Goal: Transaction & Acquisition: Purchase product/service

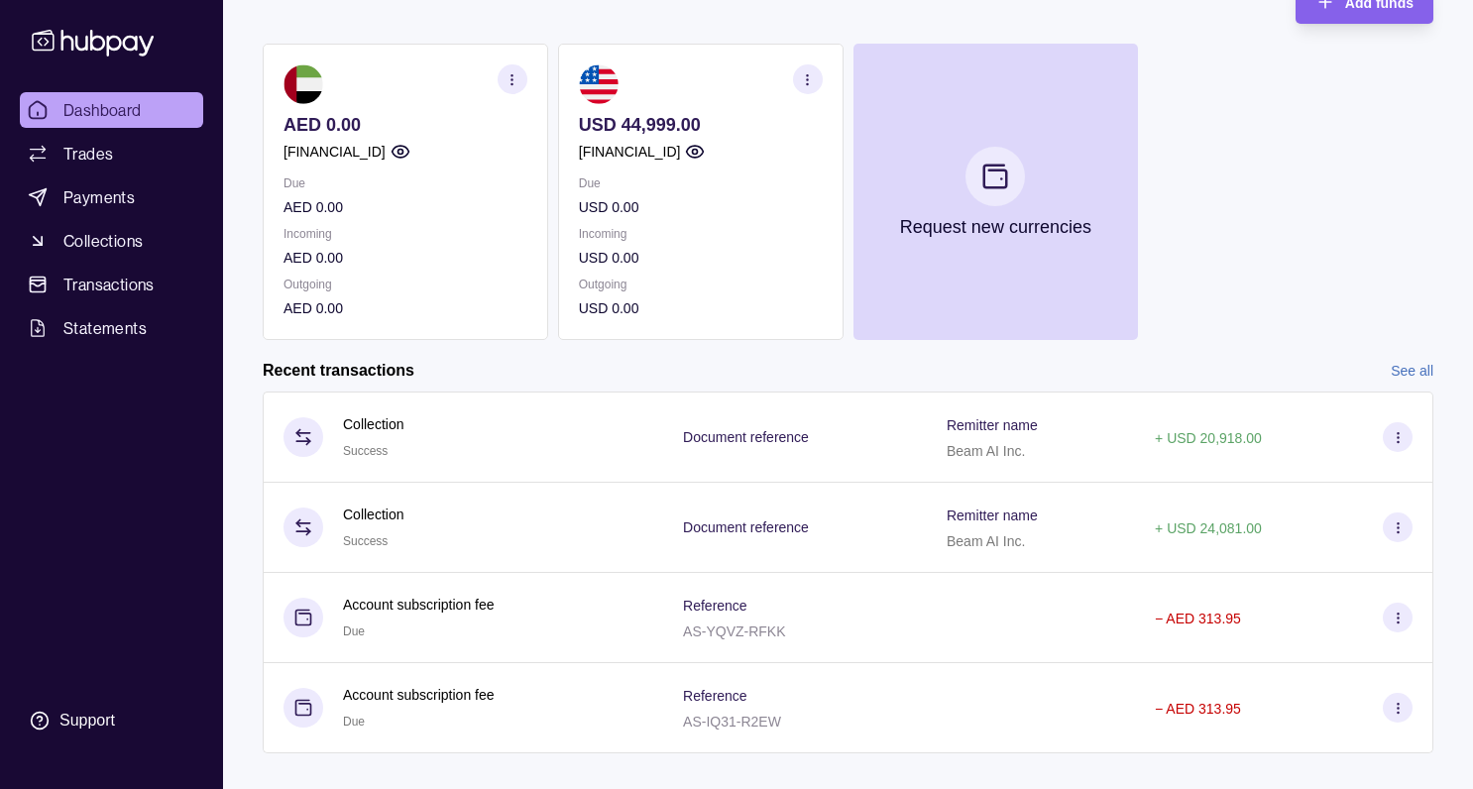
scroll to position [179, 0]
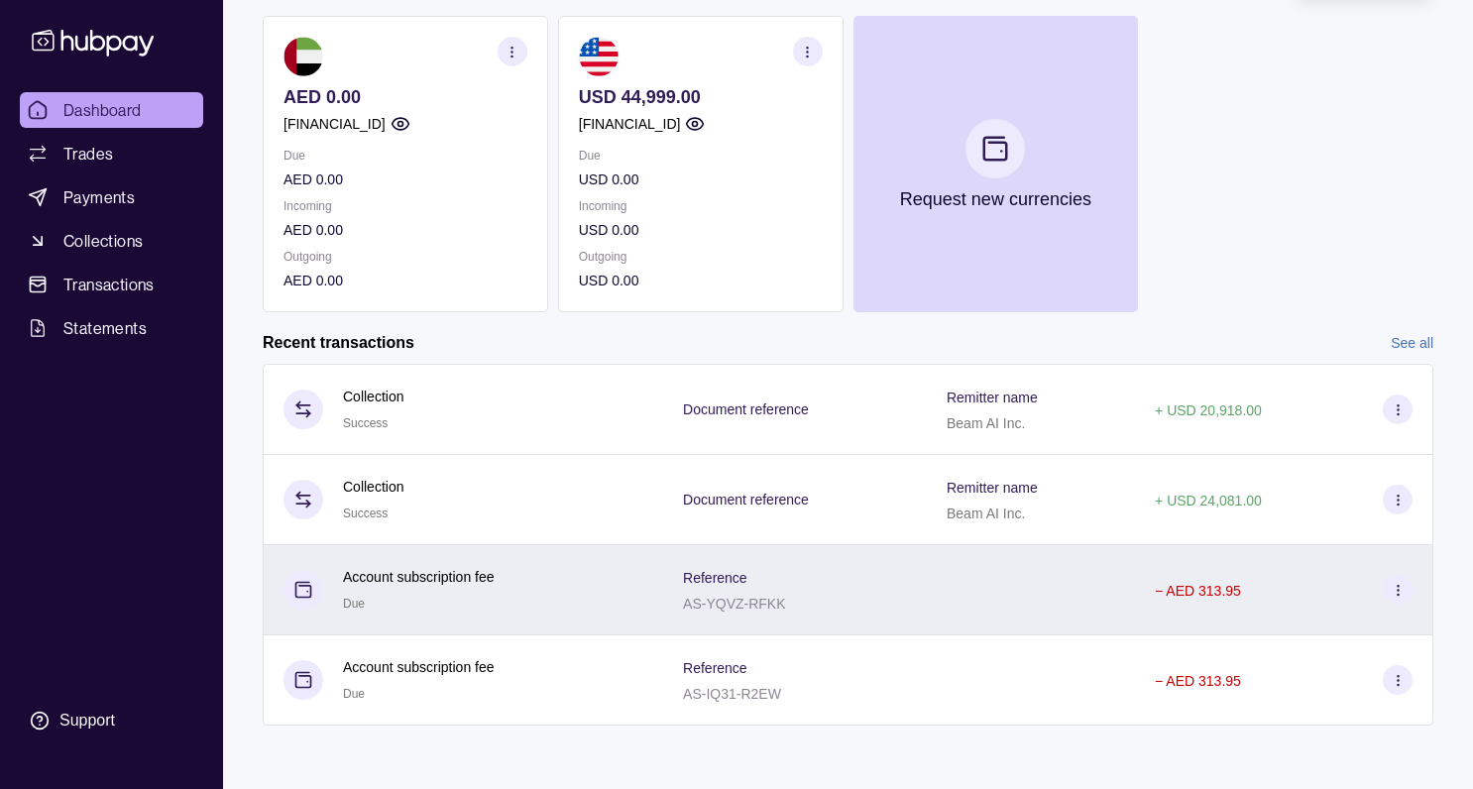
click at [1397, 590] on icon at bounding box center [1397, 590] width 15 height 15
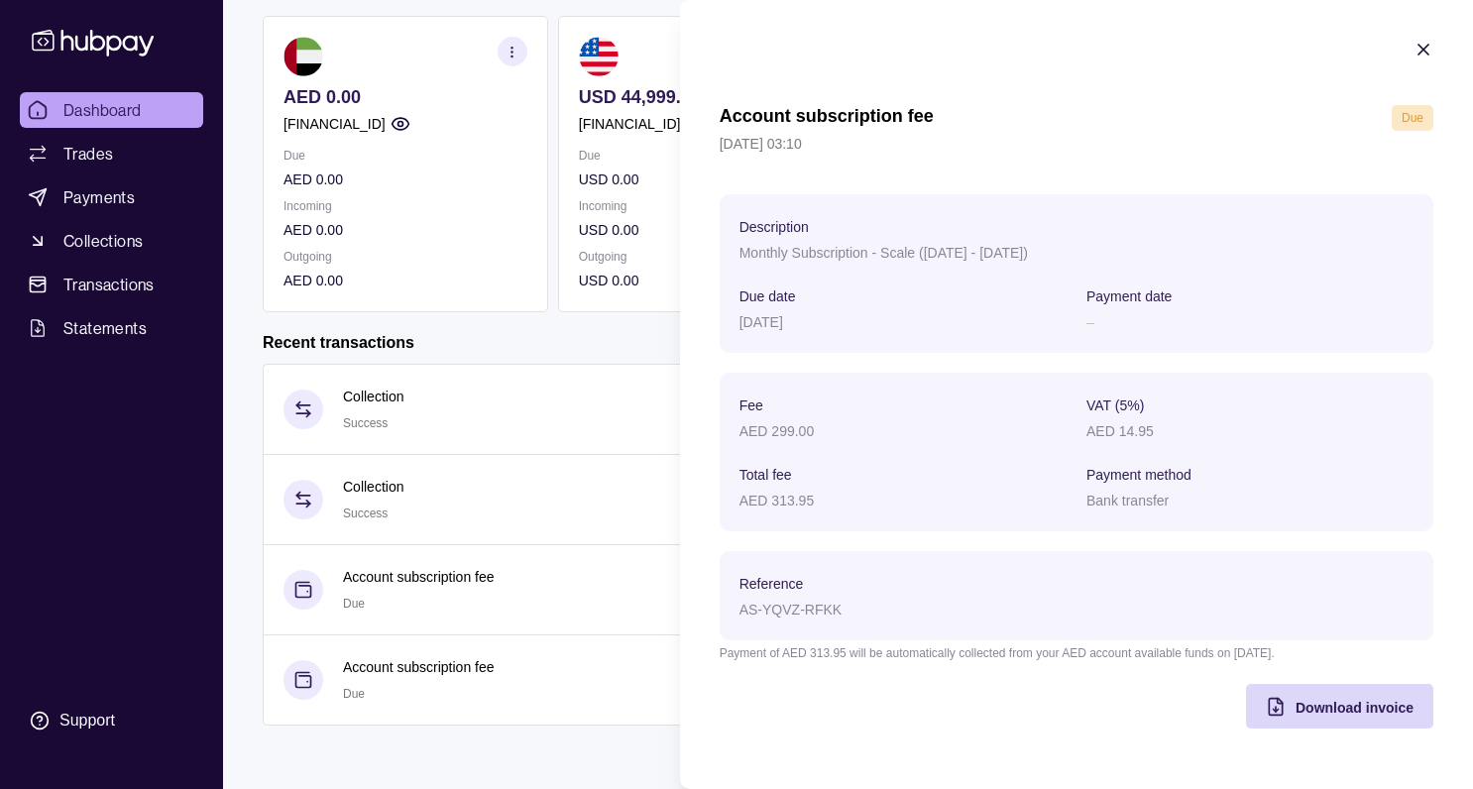
click at [1421, 57] on icon "button" at bounding box center [1423, 50] width 20 height 20
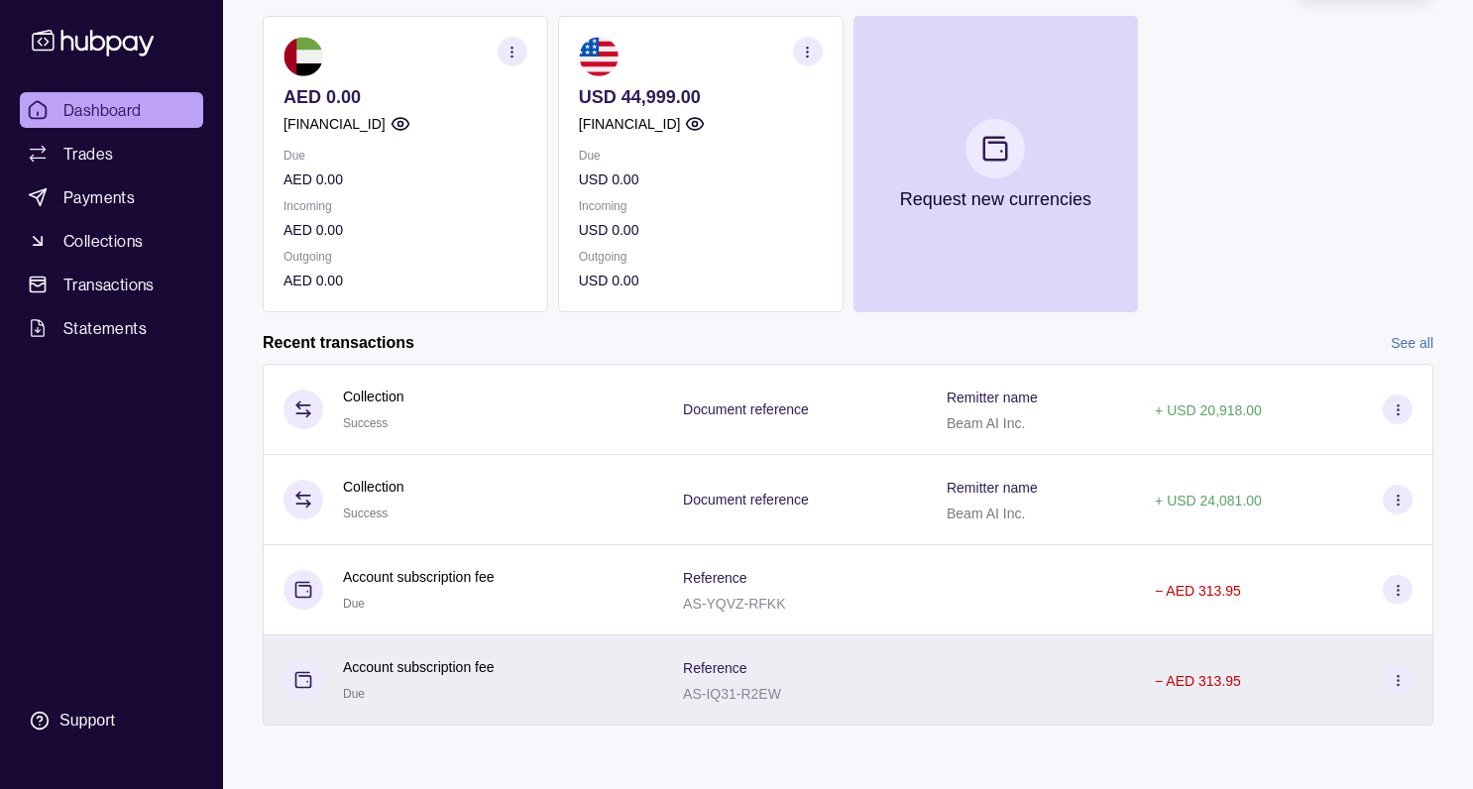
click at [1397, 679] on circle at bounding box center [1396, 679] width 1 height 1
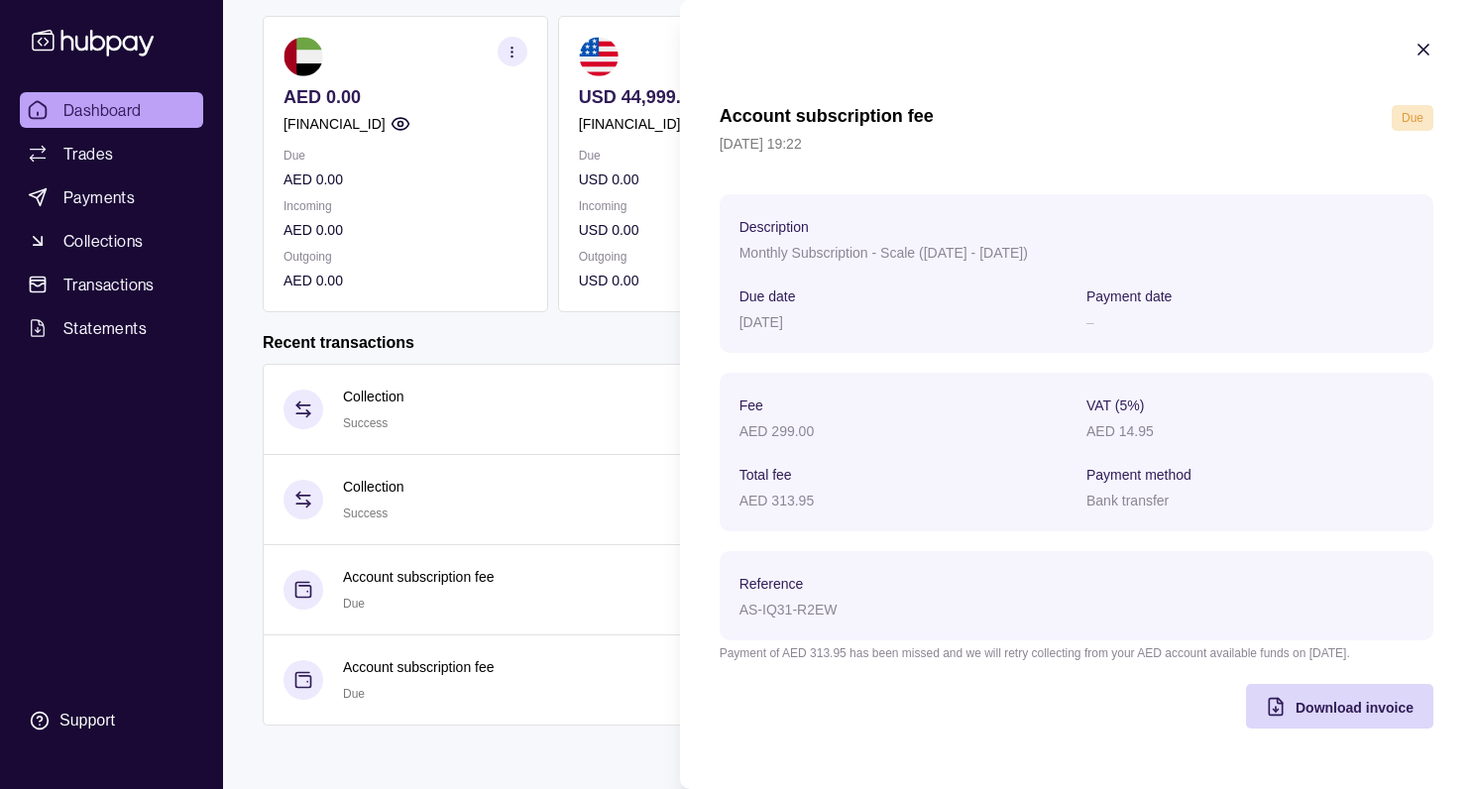
click at [1421, 43] on icon "button" at bounding box center [1423, 50] width 20 height 20
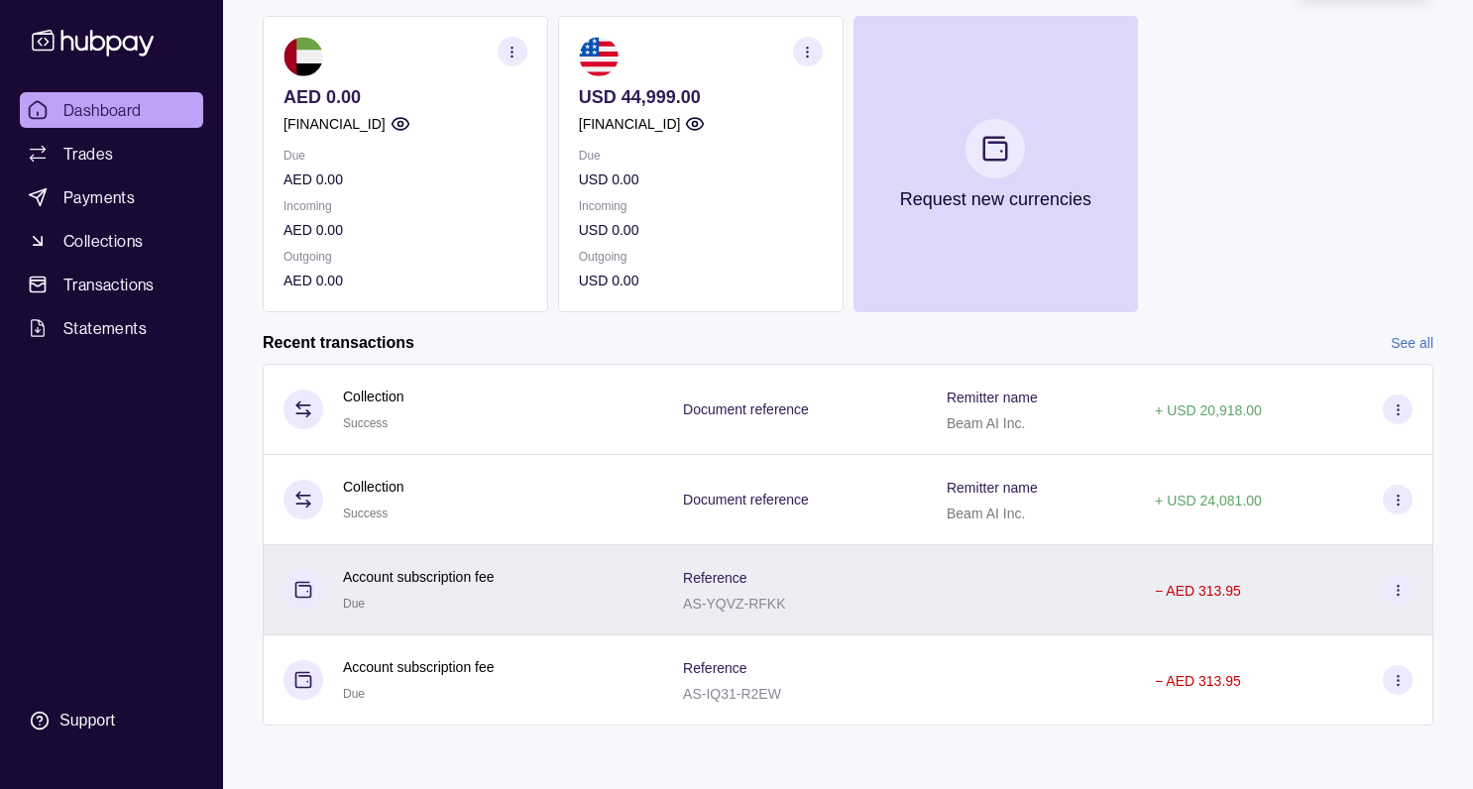
click at [1243, 585] on div "− AED 313.95" at bounding box center [1284, 590] width 258 height 30
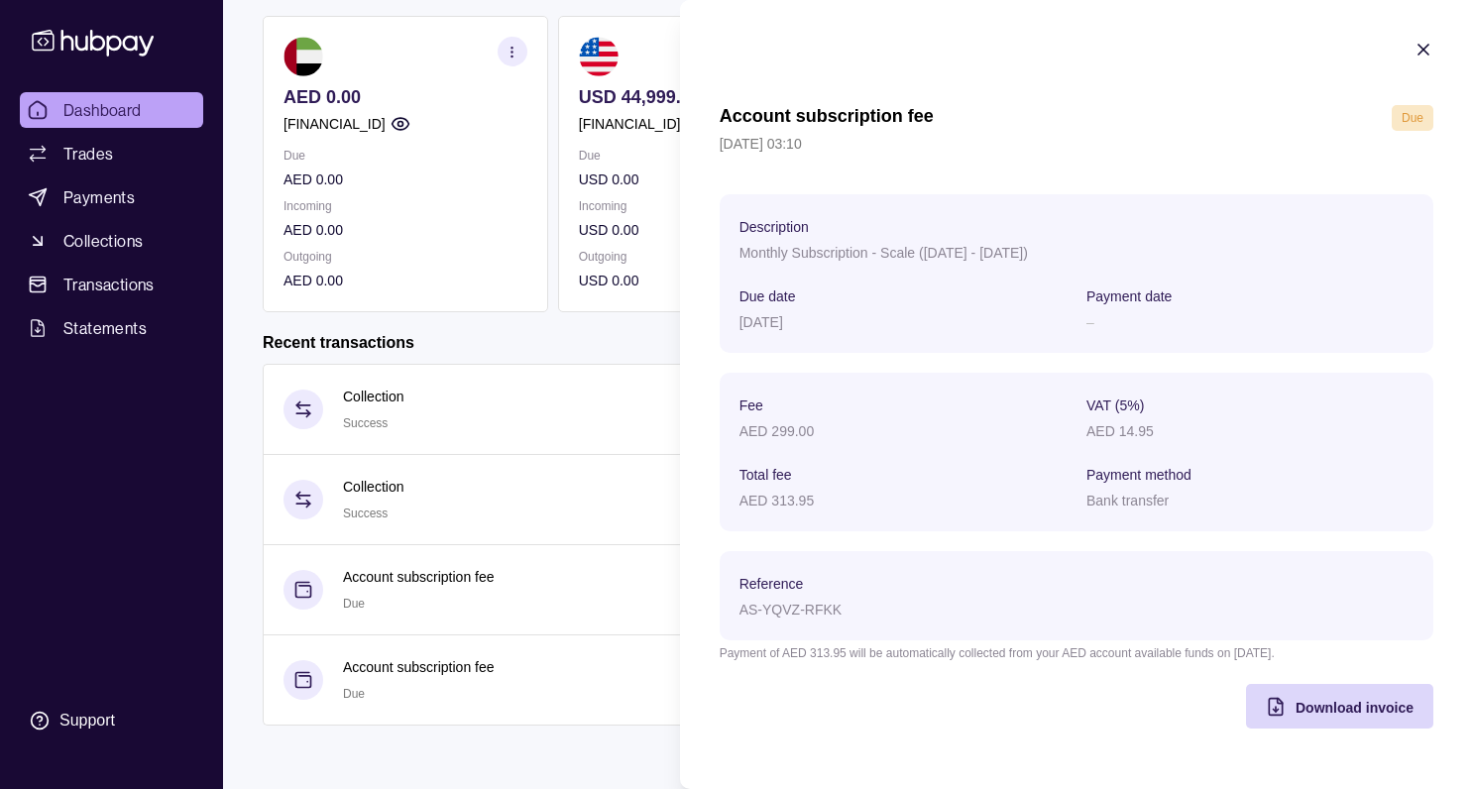
click at [1433, 51] on section "Account subscription fee Due [DATE] 03:10 Description Monthly Subscription - Sc…" at bounding box center [1076, 384] width 793 height 768
click at [1424, 49] on icon "button" at bounding box center [1423, 50] width 10 height 10
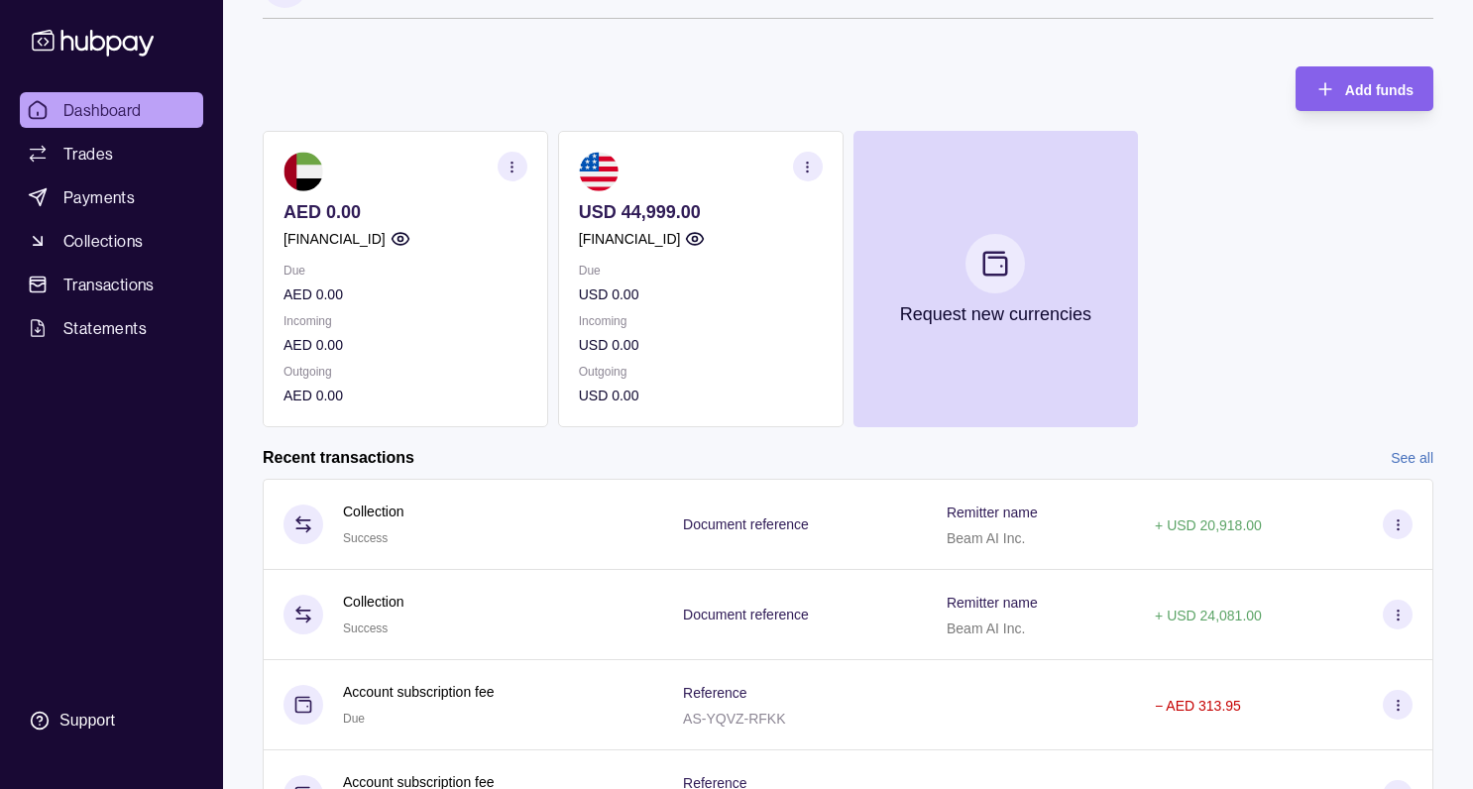
scroll to position [59, 0]
click at [802, 173] on icon "button" at bounding box center [807, 168] width 15 height 15
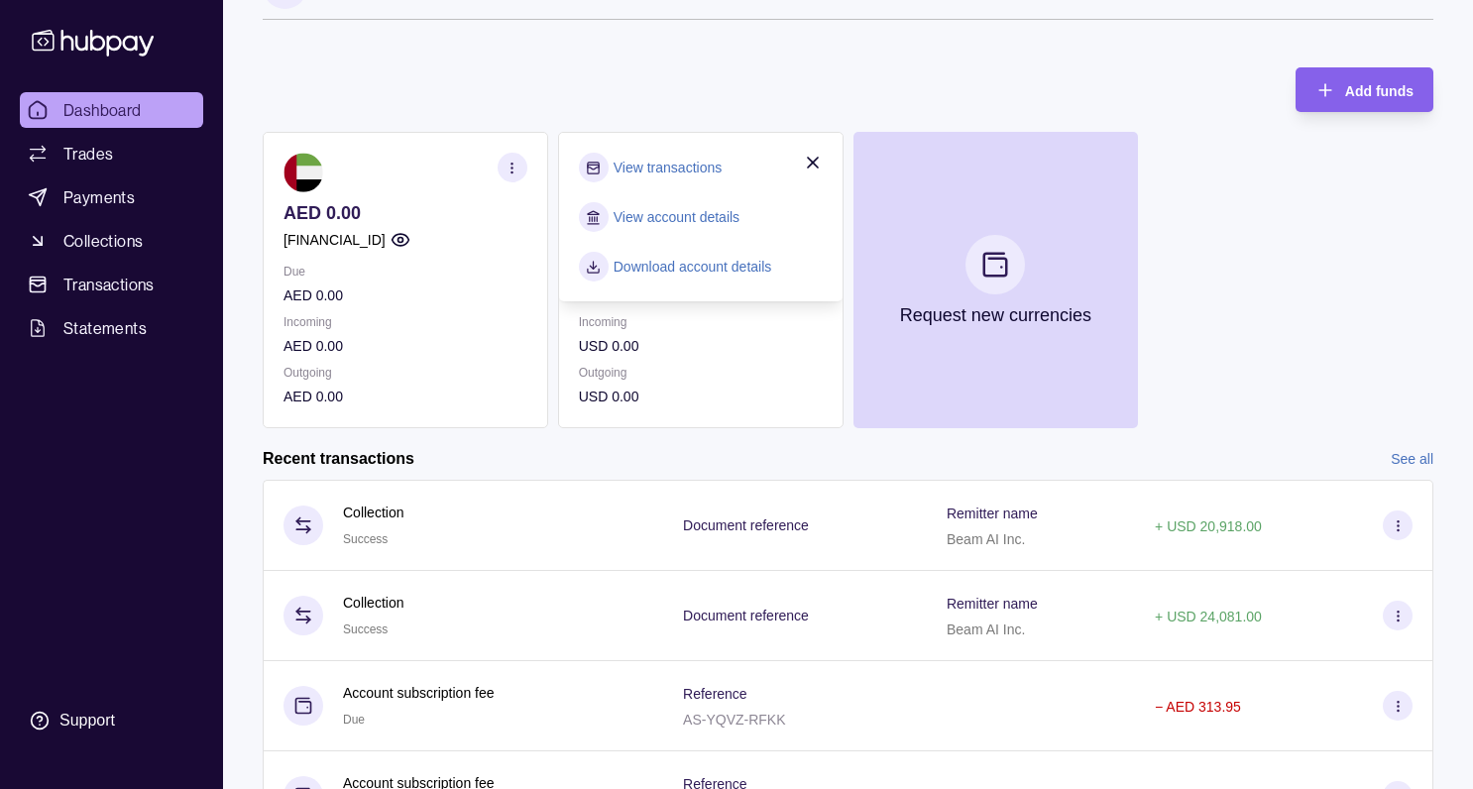
click at [702, 91] on div "Add funds AED 0.00 [FINANCIAL_ID] Due AED 0.00 Incoming AED 0.00 Outgoing AED 0…" at bounding box center [848, 238] width 1170 height 381
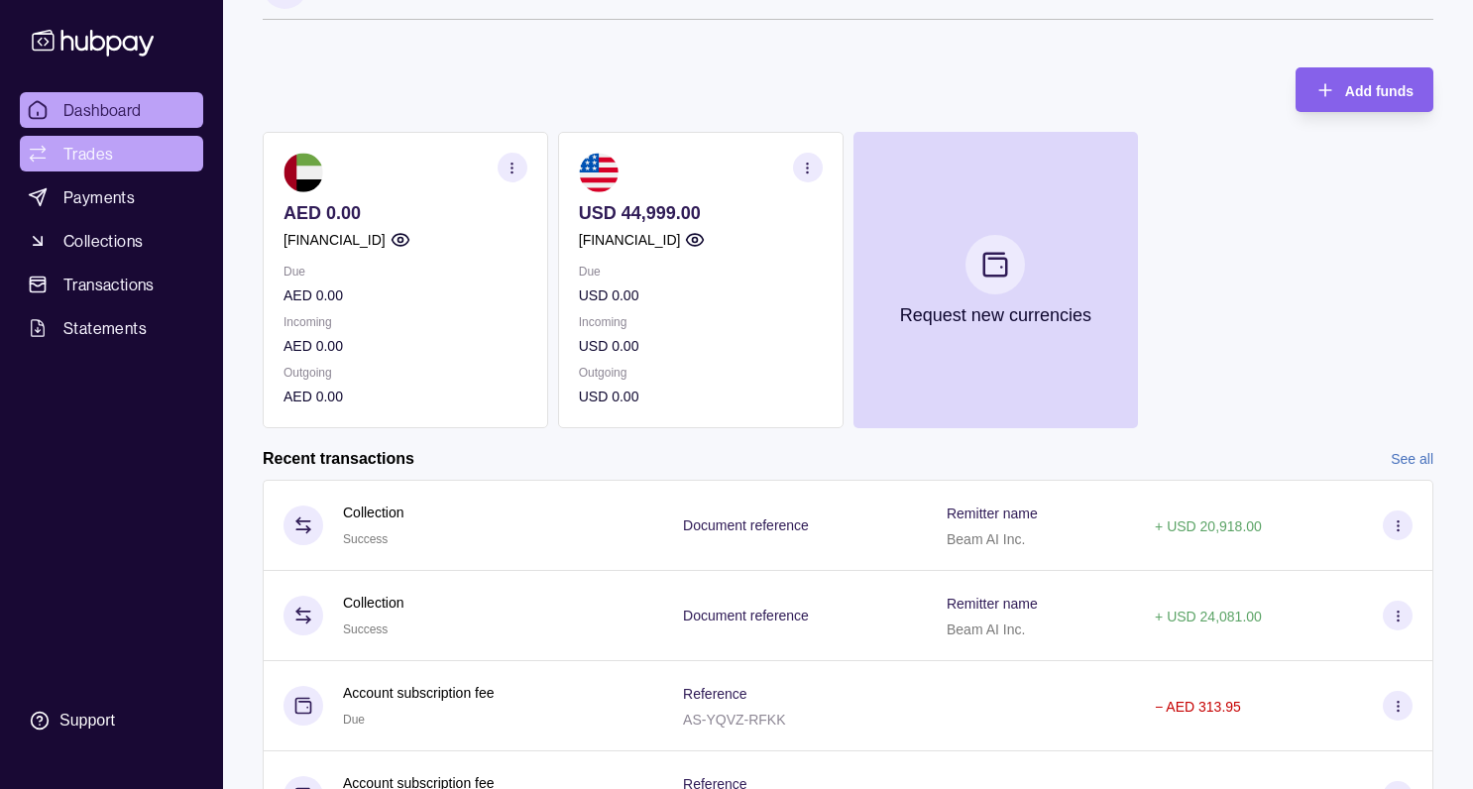
click at [82, 149] on span "Trades" at bounding box center [88, 154] width 50 height 24
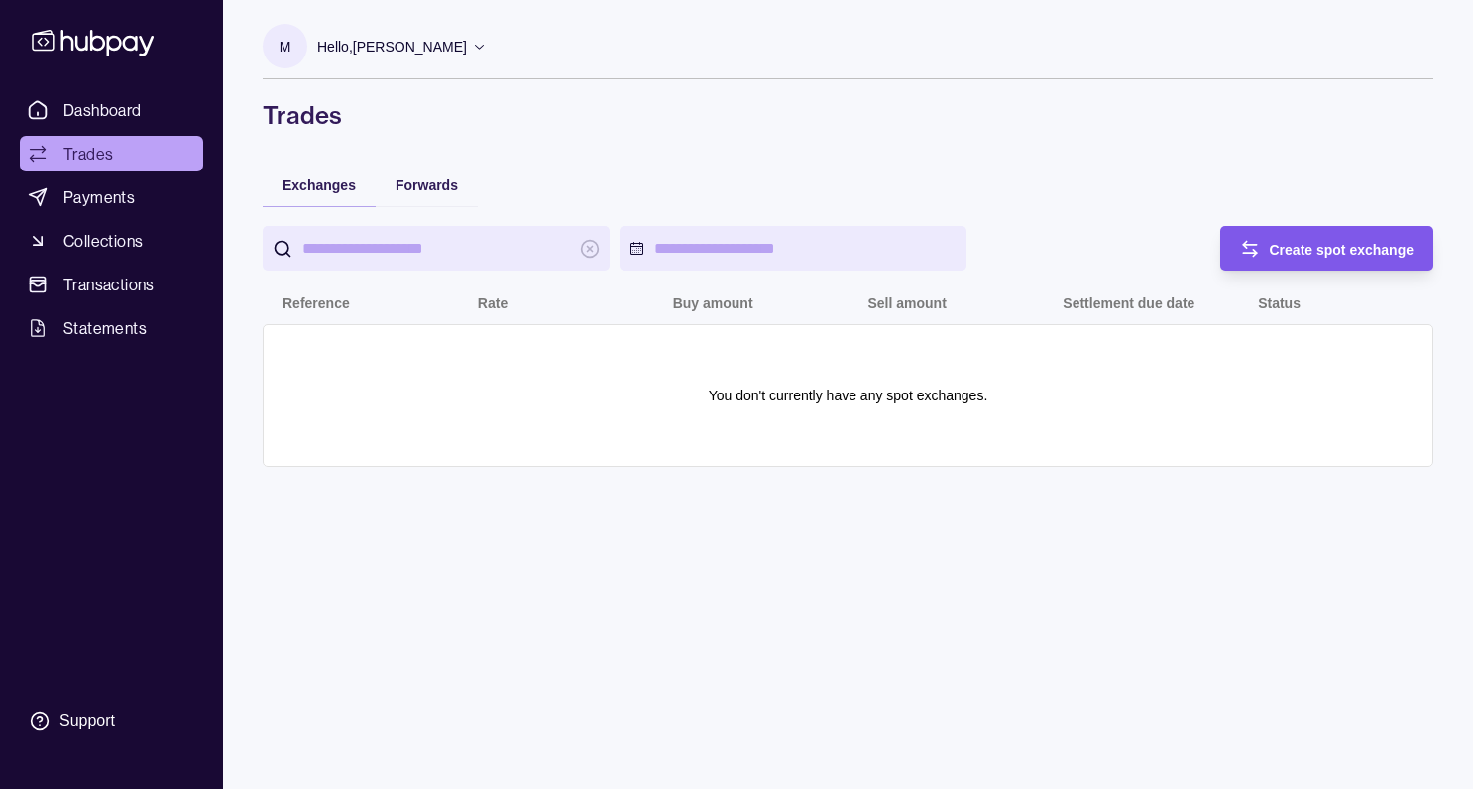
click at [1326, 250] on span "Create spot exchange" at bounding box center [1342, 250] width 145 height 16
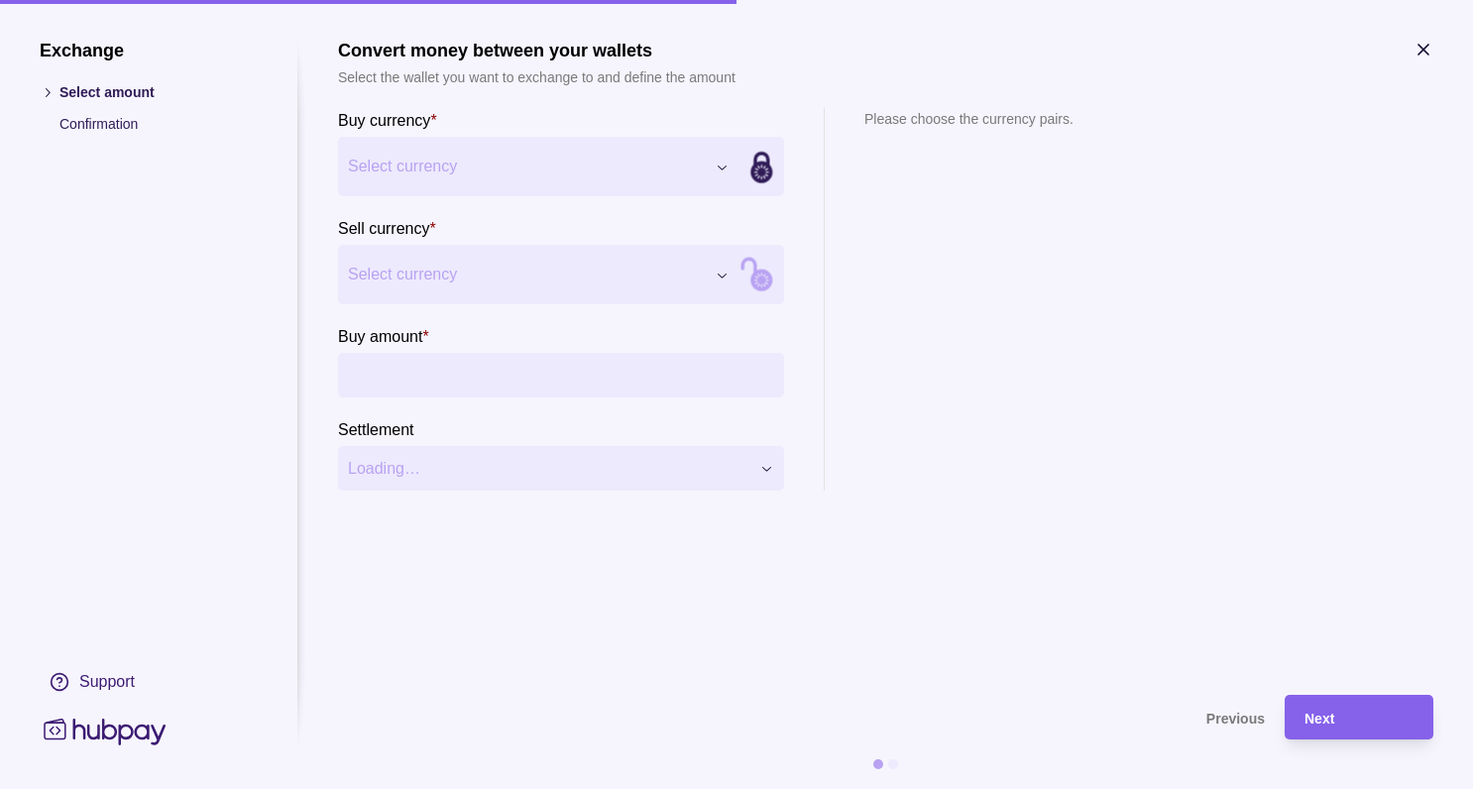
click at [476, 788] on div "Exchange Select amount Confirmation Support Convert money between your wallets …" at bounding box center [736, 789] width 1473 height 0
click at [463, 276] on span "Select currency" at bounding box center [526, 275] width 357 height 24
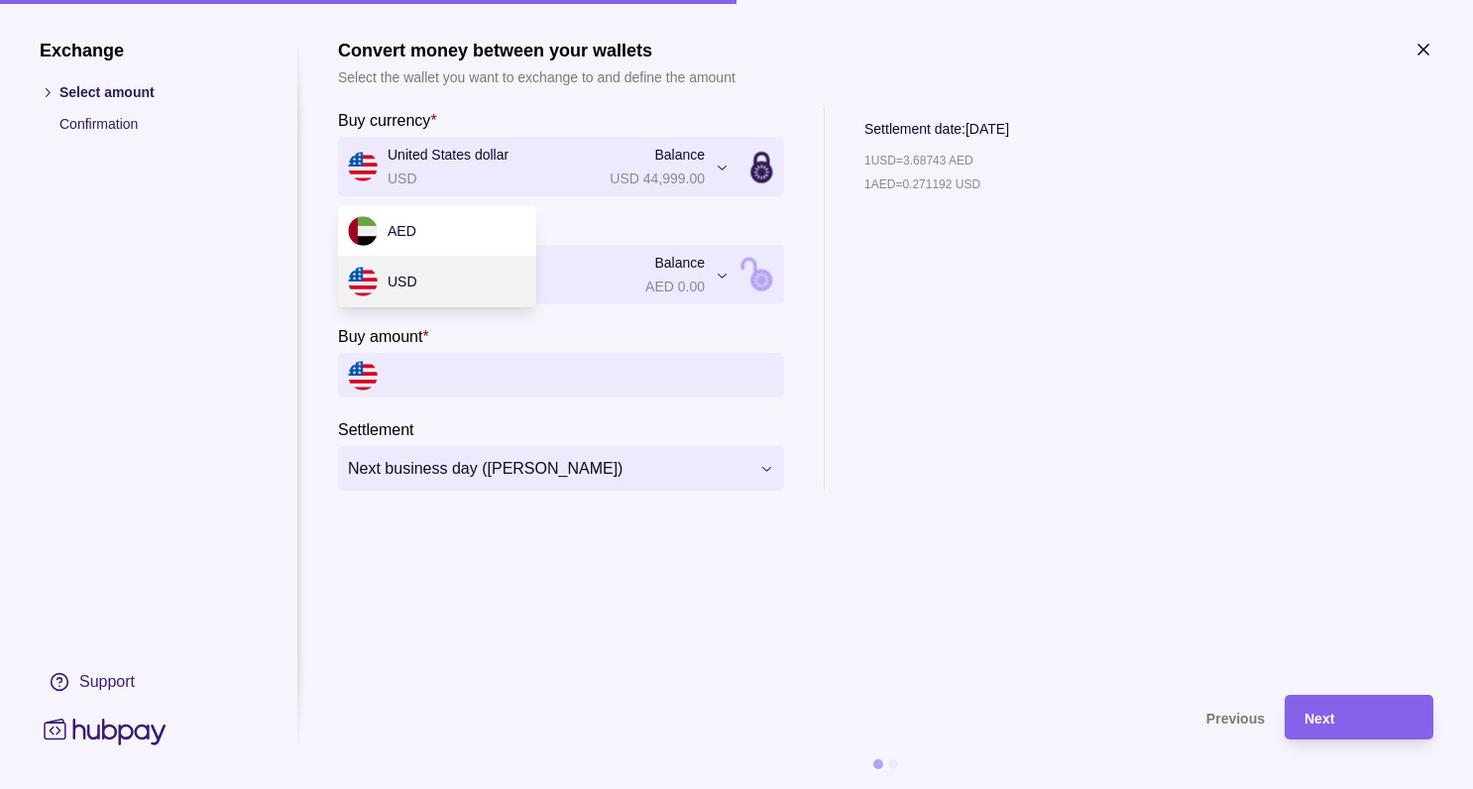
click at [480, 788] on div "**********" at bounding box center [736, 789] width 1473 height 0
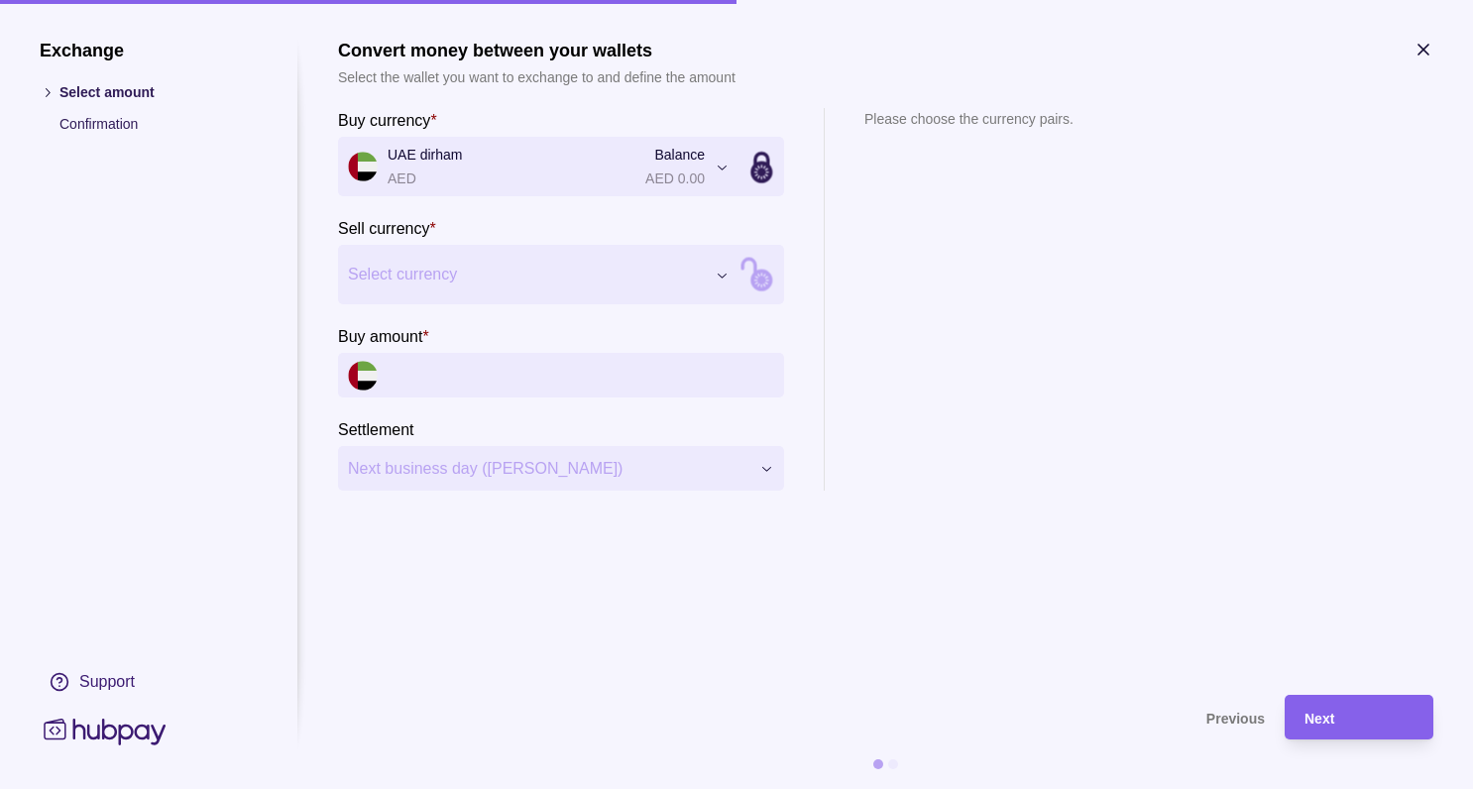
click at [466, 788] on div "Exchange Select amount Confirmation Support Convert money between your wallets …" at bounding box center [736, 789] width 1473 height 0
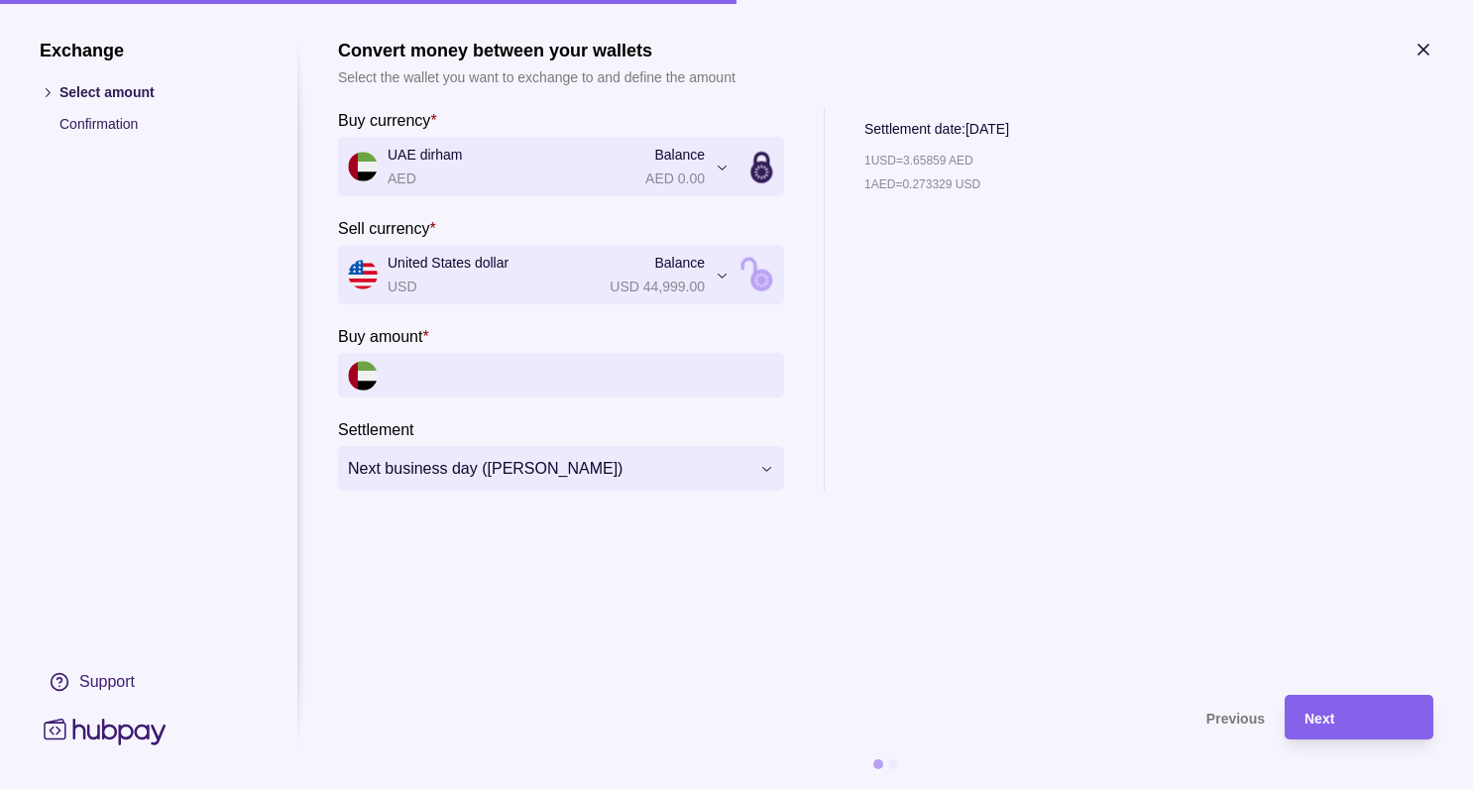
click at [454, 378] on input "Buy amount *" at bounding box center [581, 375] width 387 height 45
paste input "******"
type input "******"
click at [224, 367] on div "Exchange Select amount Confirmation Support" at bounding box center [149, 395] width 218 height 710
click at [479, 788] on div "**********" at bounding box center [736, 789] width 1473 height 0
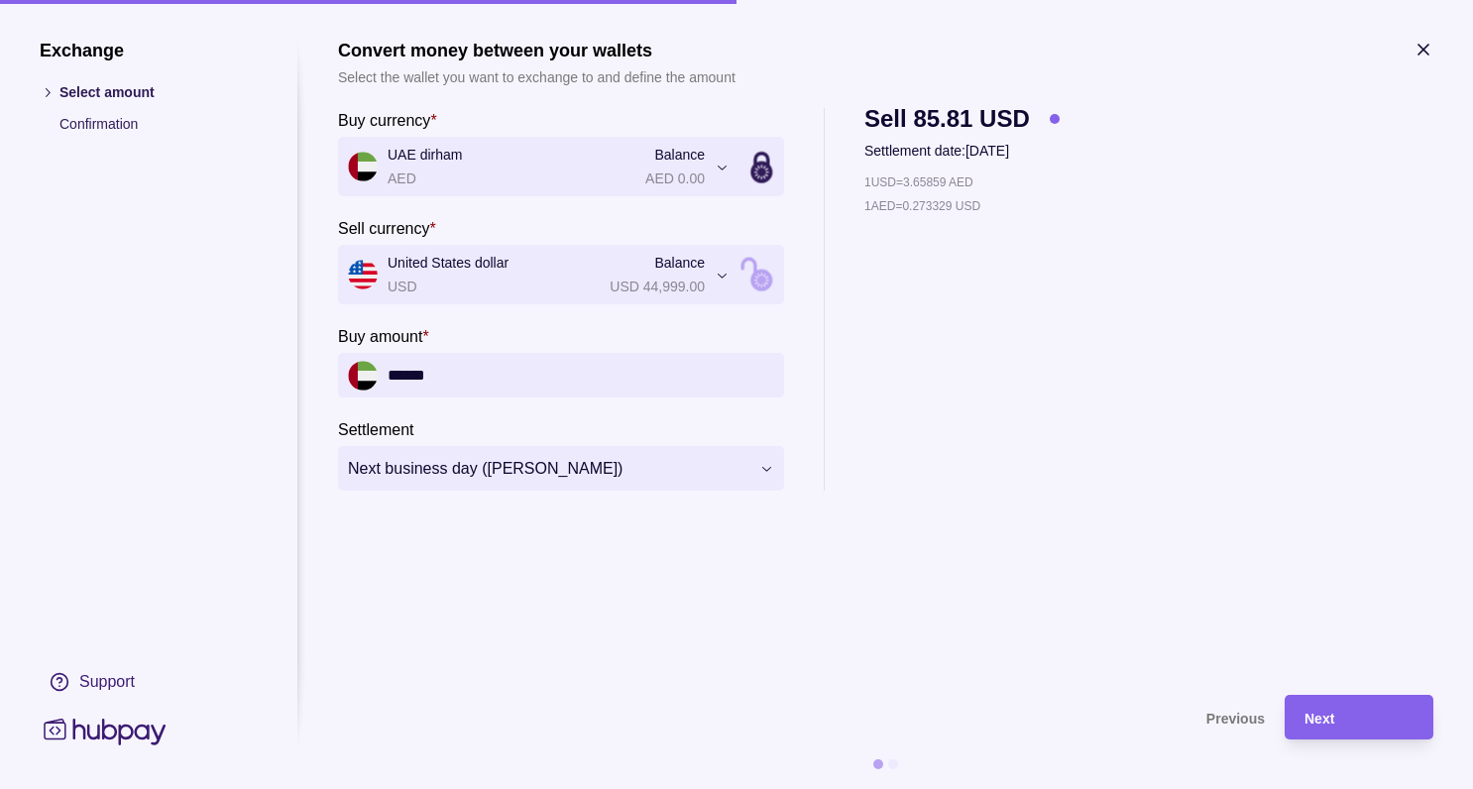
click at [495, 788] on div "**********" at bounding box center [736, 789] width 1473 height 0
click at [602, 578] on section "**********" at bounding box center [885, 357] width 1095 height 635
click at [1329, 718] on span "Next" at bounding box center [1319, 719] width 30 height 16
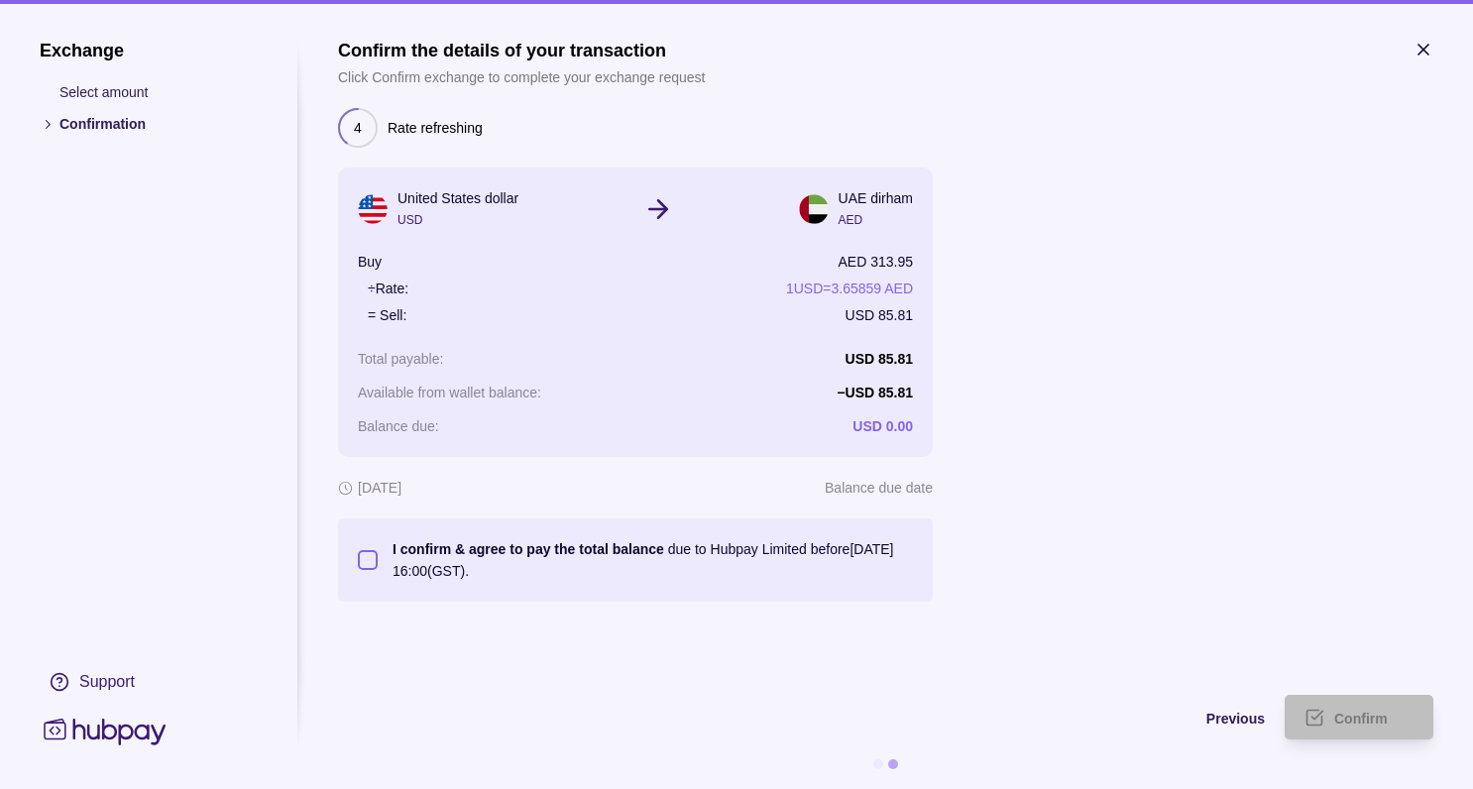
click at [361, 567] on button "I confirm & agree to pay the total balance due to Hubpay Limited before [DATE] …" at bounding box center [368, 560] width 20 height 20
click at [1324, 703] on div "Confirm" at bounding box center [1343, 717] width 139 height 45
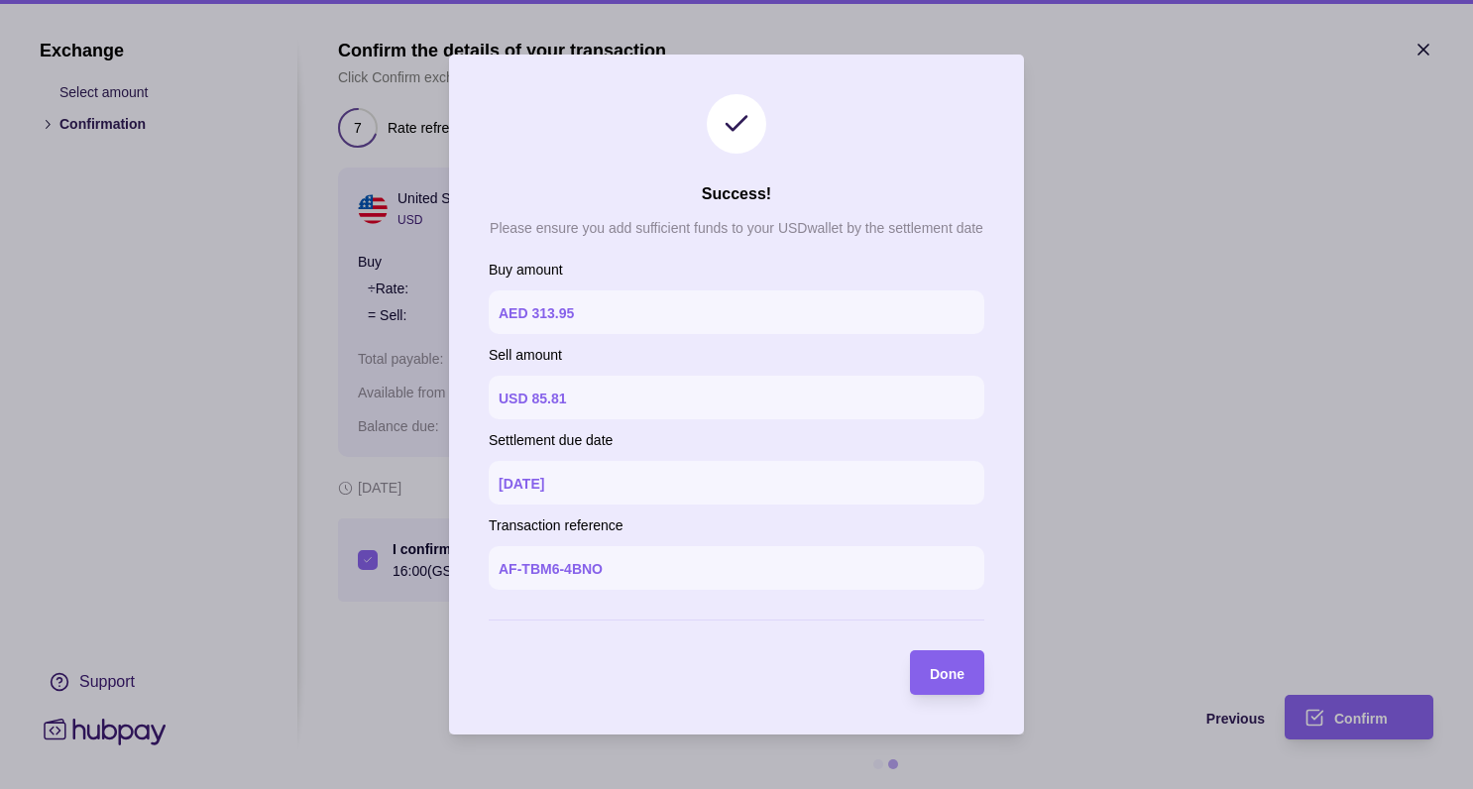
click at [948, 650] on section "Success! Please ensure you add sufficient funds to your USD wallet by the settl…" at bounding box center [736, 395] width 575 height 680
click at [947, 662] on div "Done" at bounding box center [947, 673] width 35 height 24
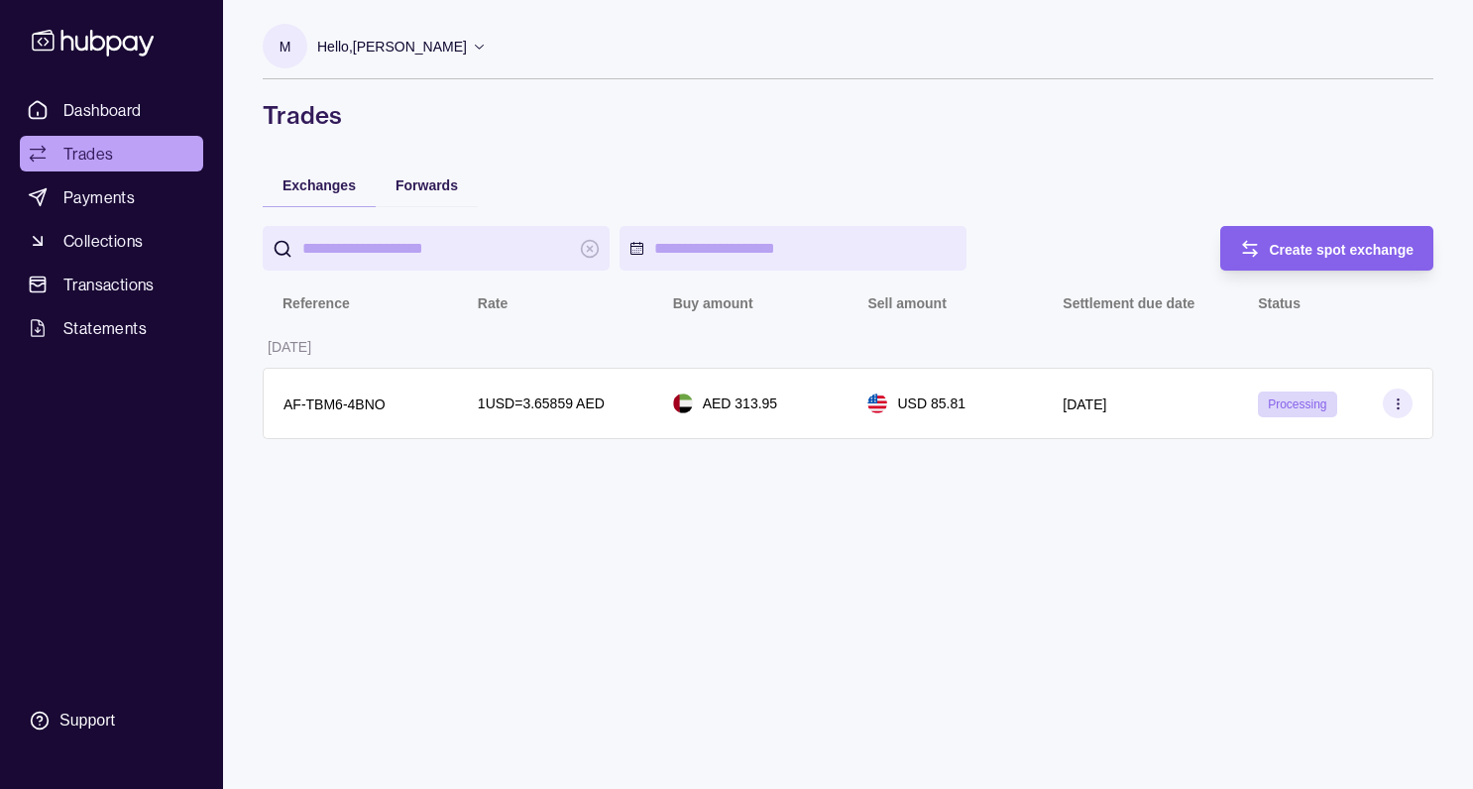
click at [1378, 78] on div at bounding box center [848, 78] width 1170 height 1
click at [434, 26] on div "Hello, [PERSON_NAME]" at bounding box center [401, 47] width 169 height 42
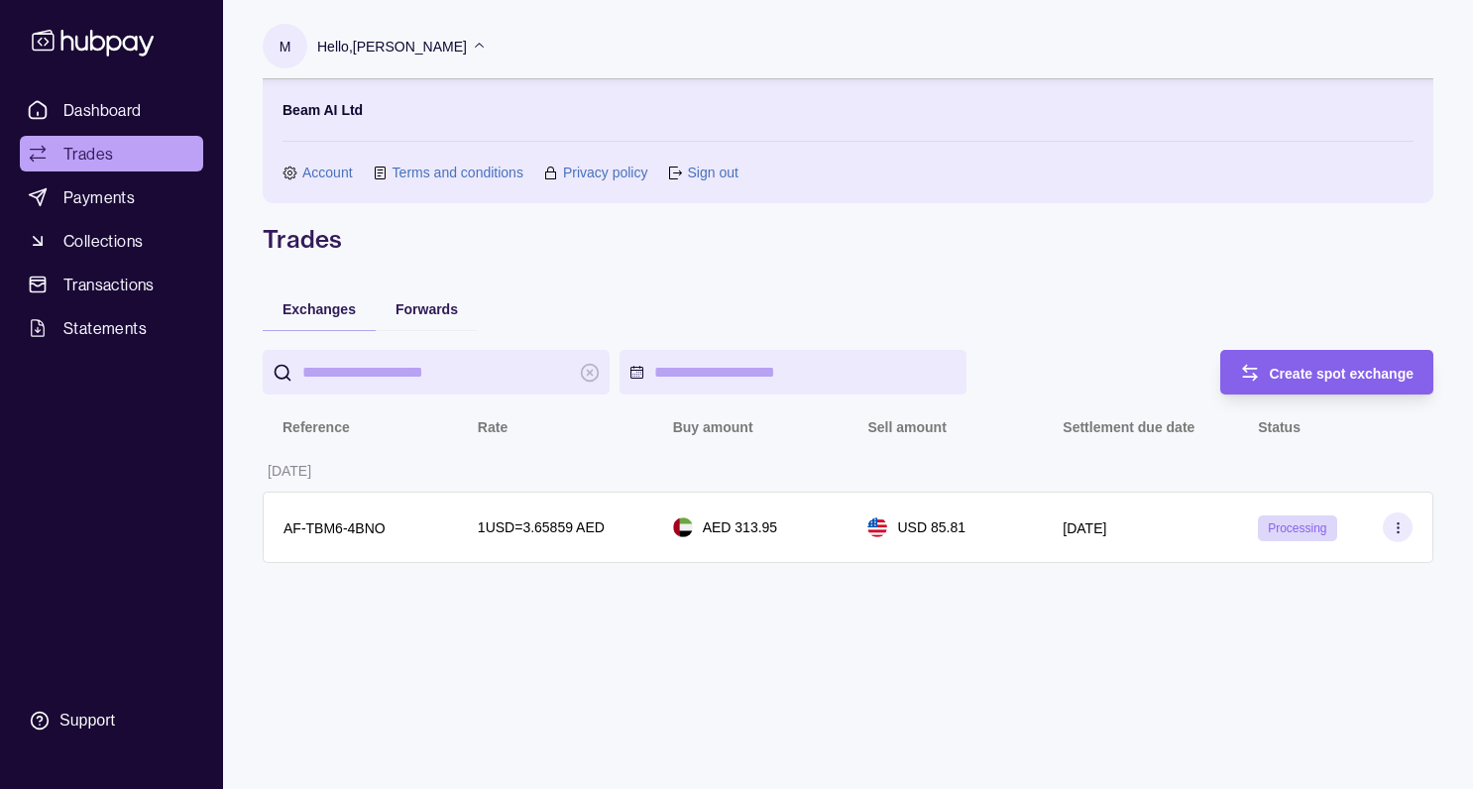
click at [314, 173] on link "Account" at bounding box center [327, 173] width 51 height 22
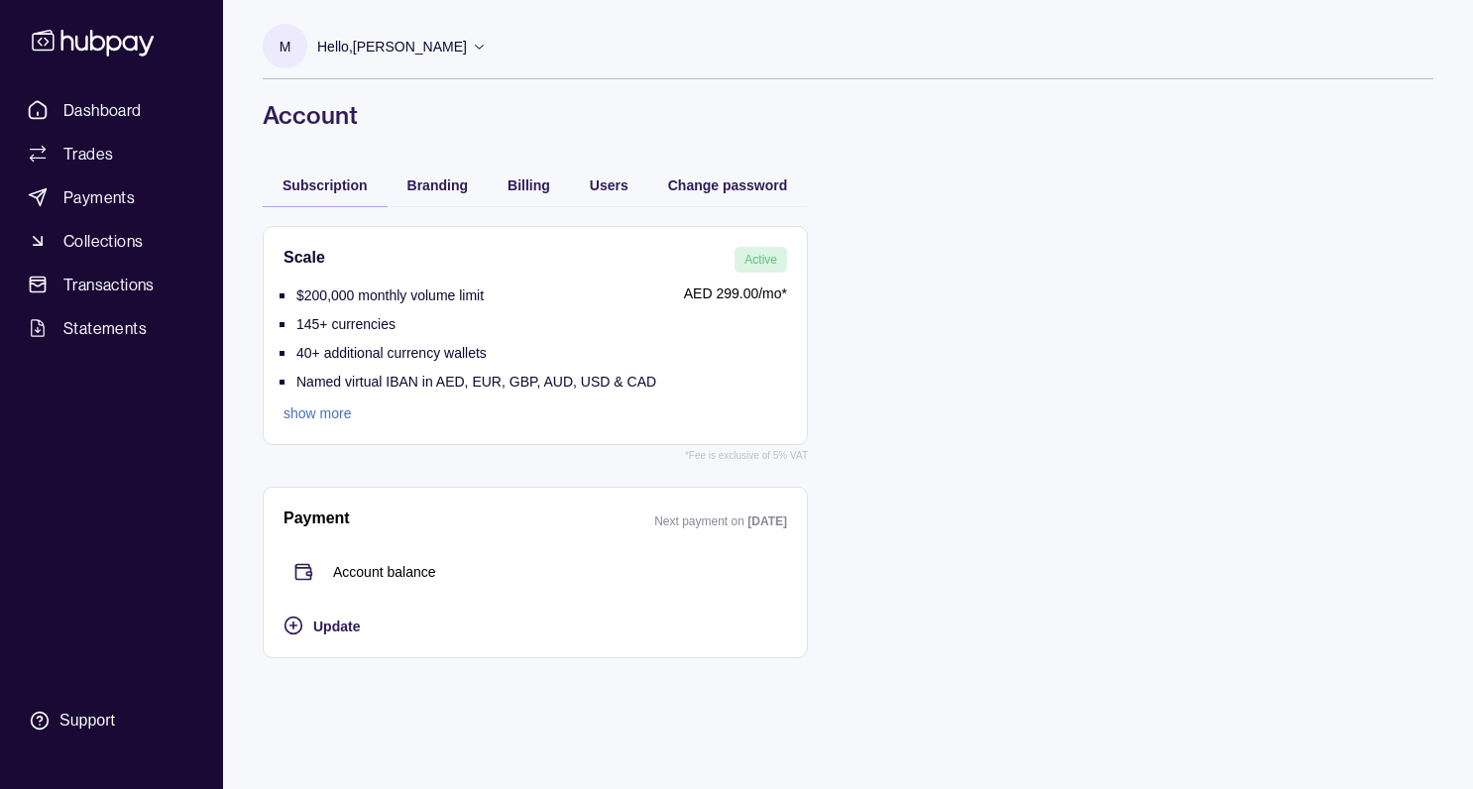
click at [330, 410] on link "show more" at bounding box center [469, 413] width 373 height 22
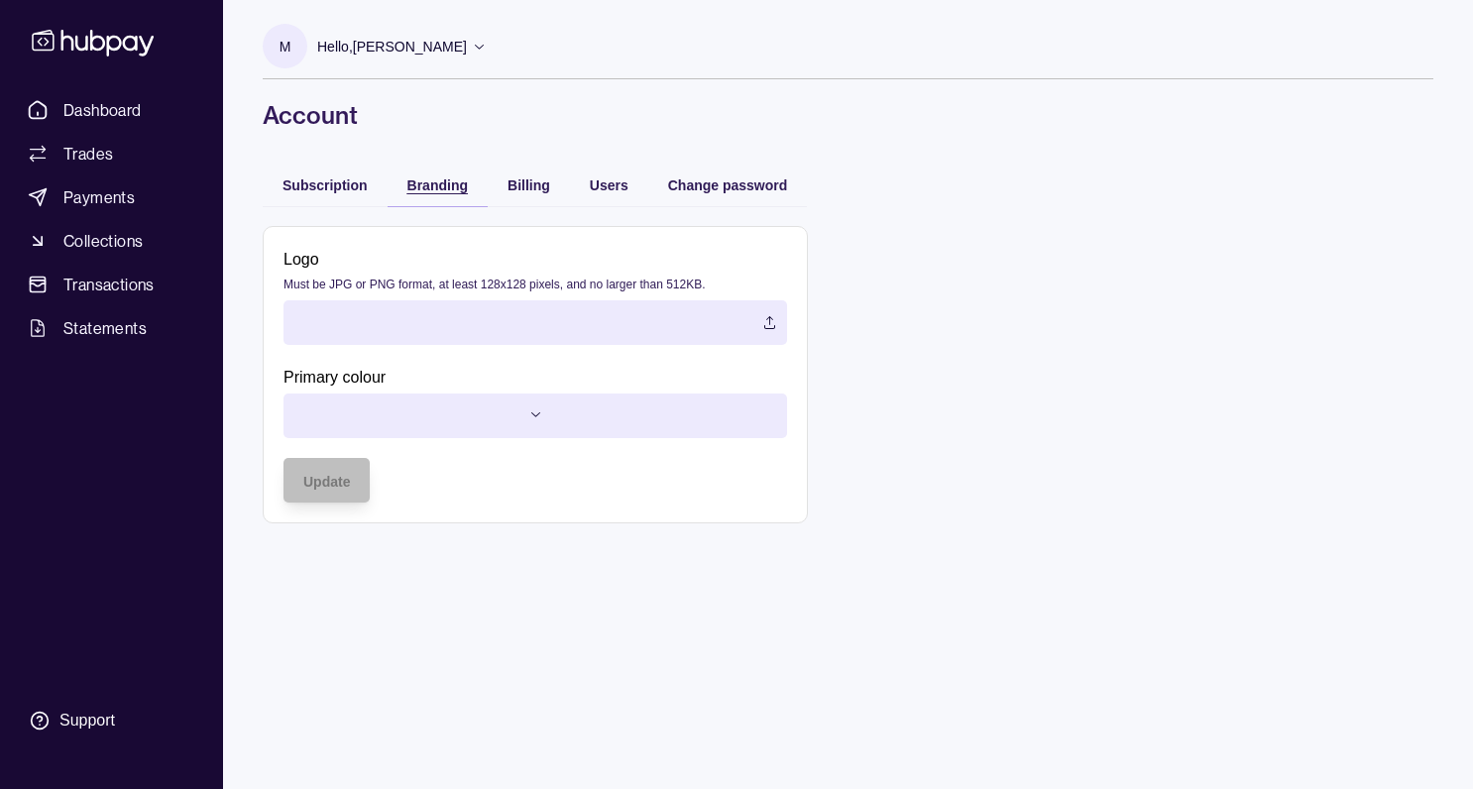
click at [450, 191] on span "Branding" at bounding box center [437, 185] width 60 height 16
click at [513, 187] on span "Billing" at bounding box center [528, 185] width 43 height 16
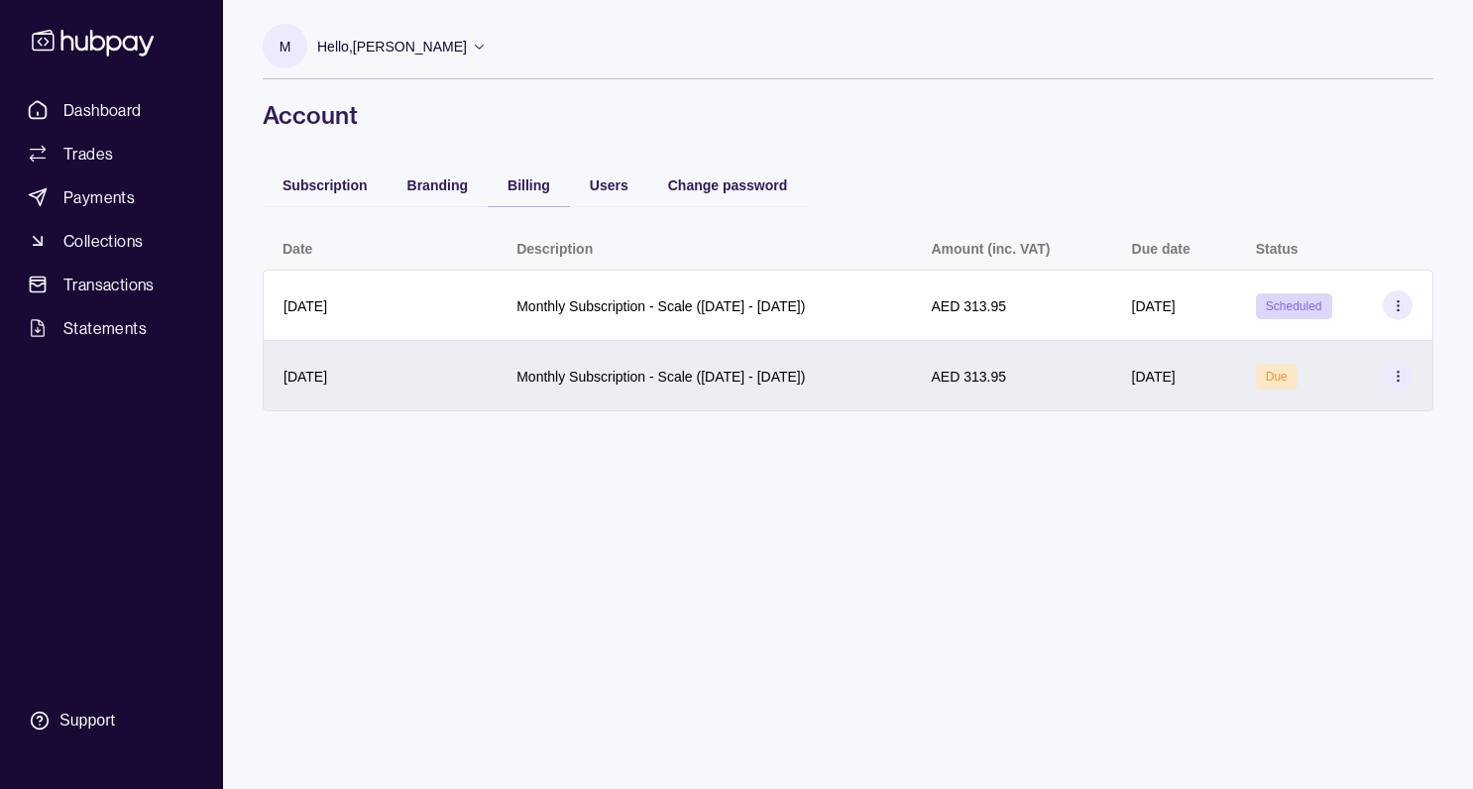
click at [1395, 368] on section at bounding box center [1398, 376] width 30 height 30
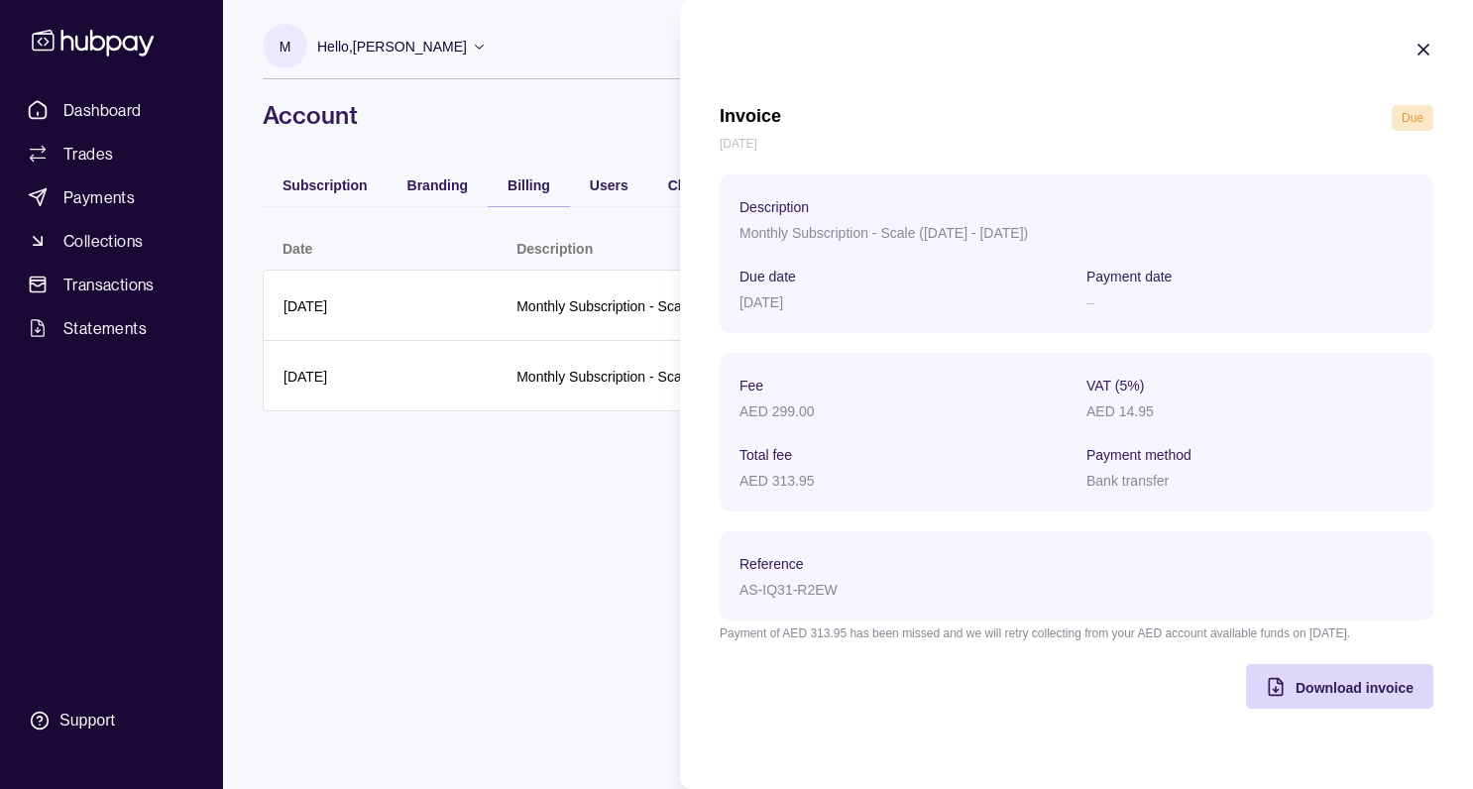
click at [1423, 55] on icon "button" at bounding box center [1423, 50] width 20 height 20
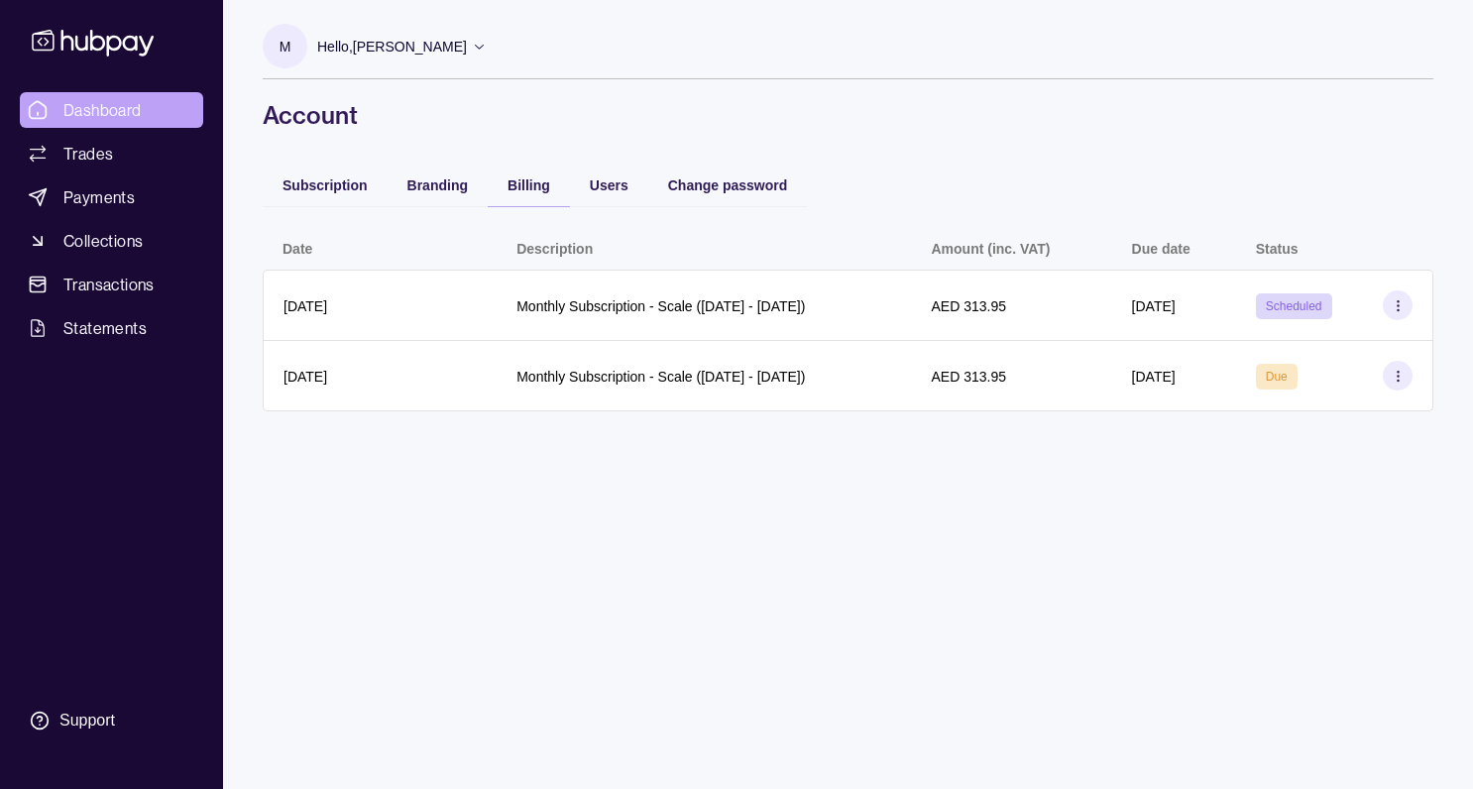
click at [101, 104] on span "Dashboard" at bounding box center [102, 110] width 78 height 24
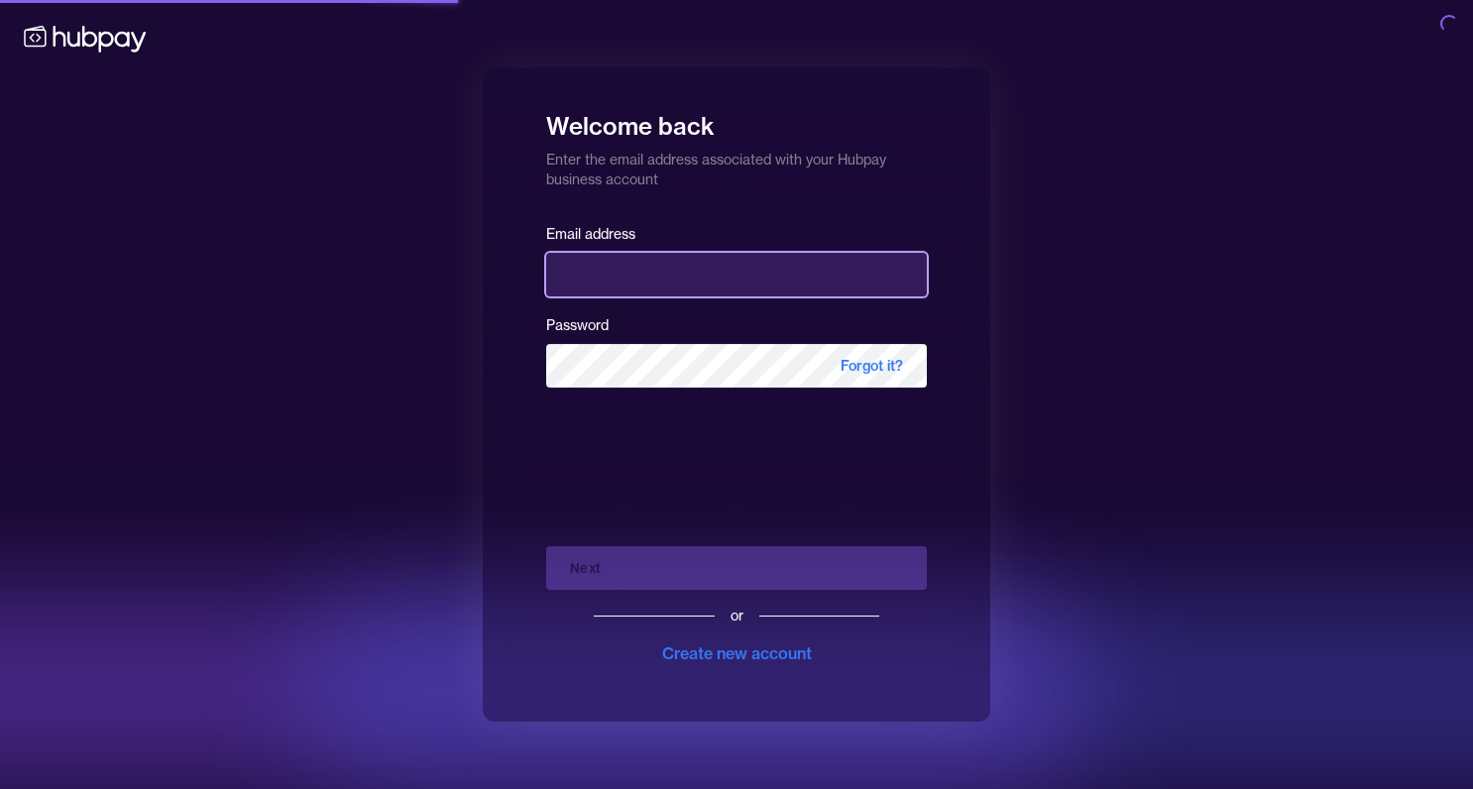
type input "**********"
